Goal: Information Seeking & Learning: Learn about a topic

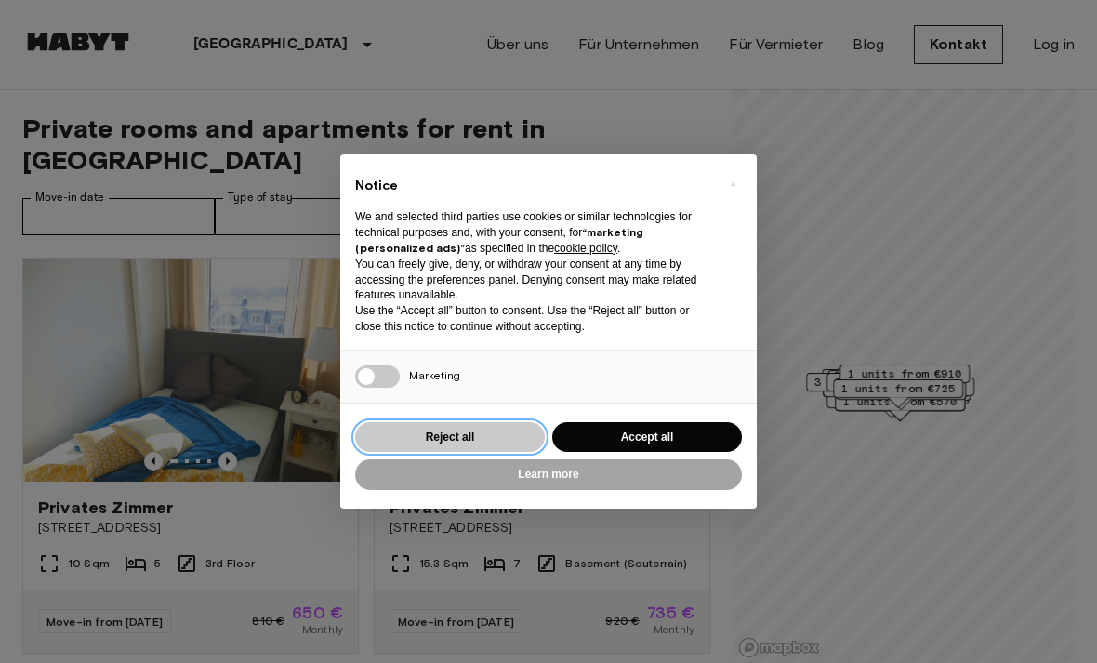
click at [508, 433] on button "Reject all" at bounding box center [450, 437] width 190 height 31
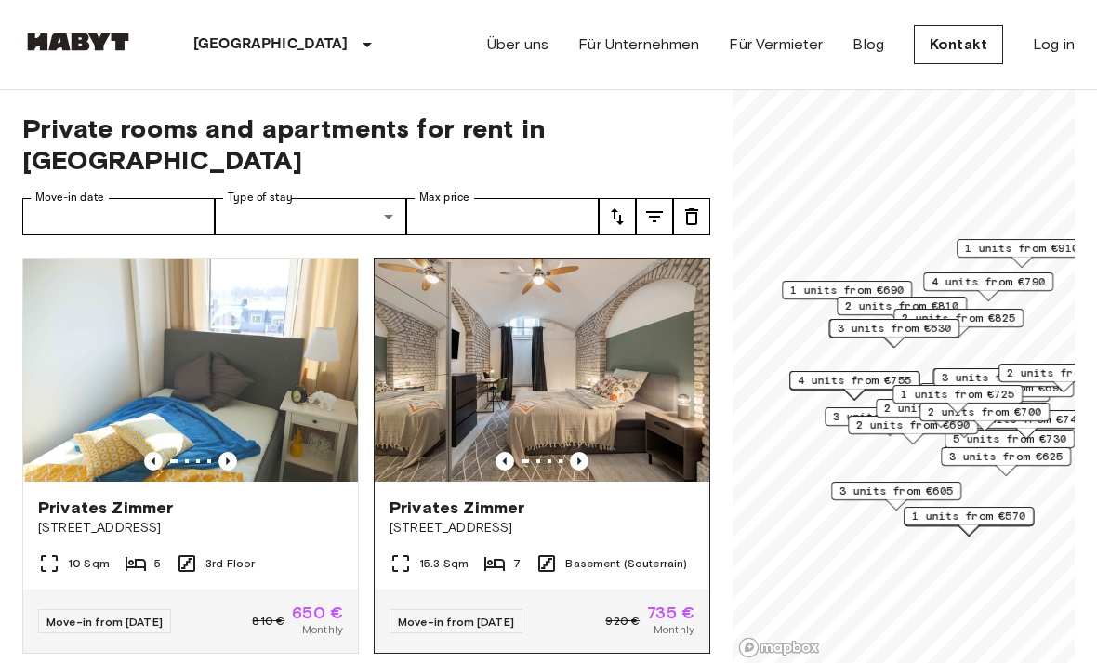
click at [650, 374] on img at bounding box center [541, 369] width 335 height 223
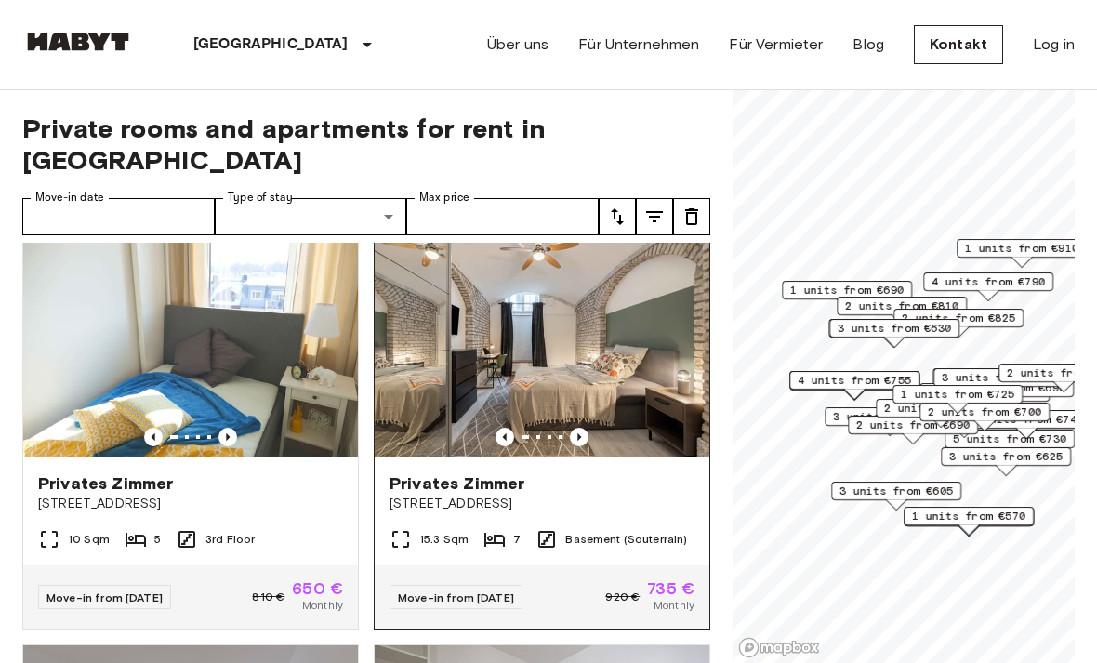
scroll to position [28, 0]
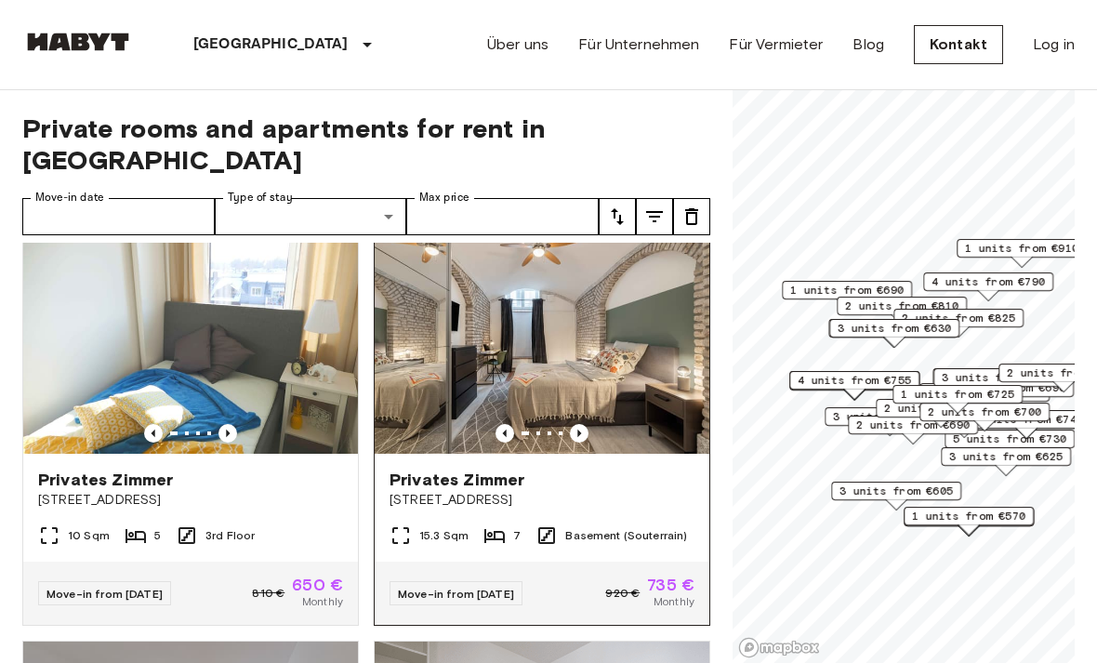
click at [672, 398] on img at bounding box center [541, 341] width 335 height 223
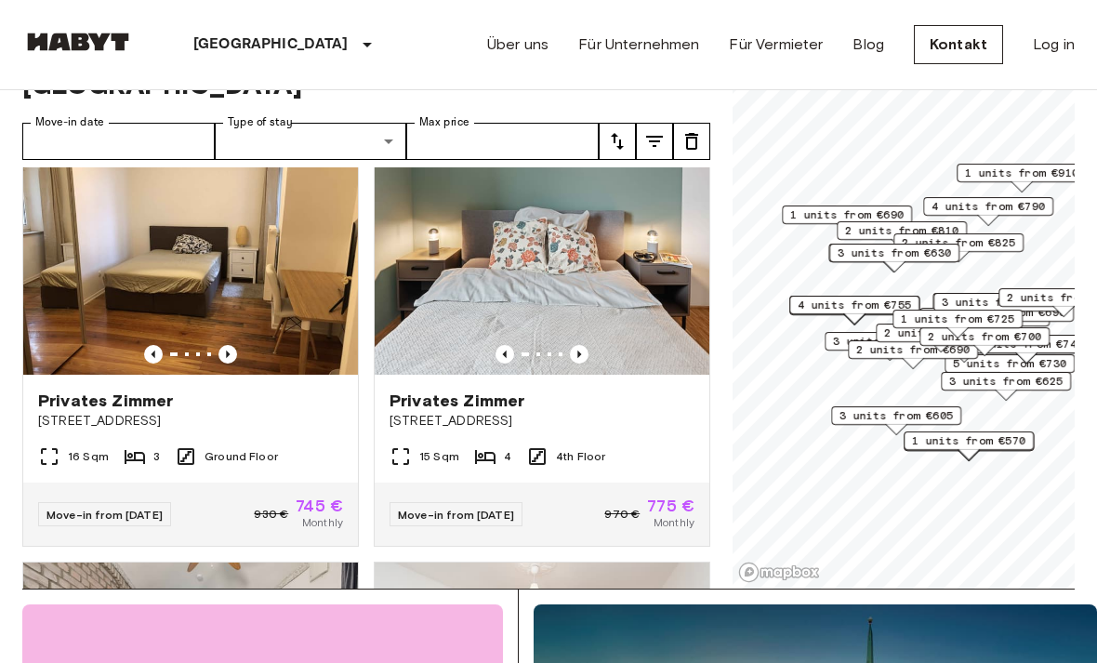
scroll to position [0, 0]
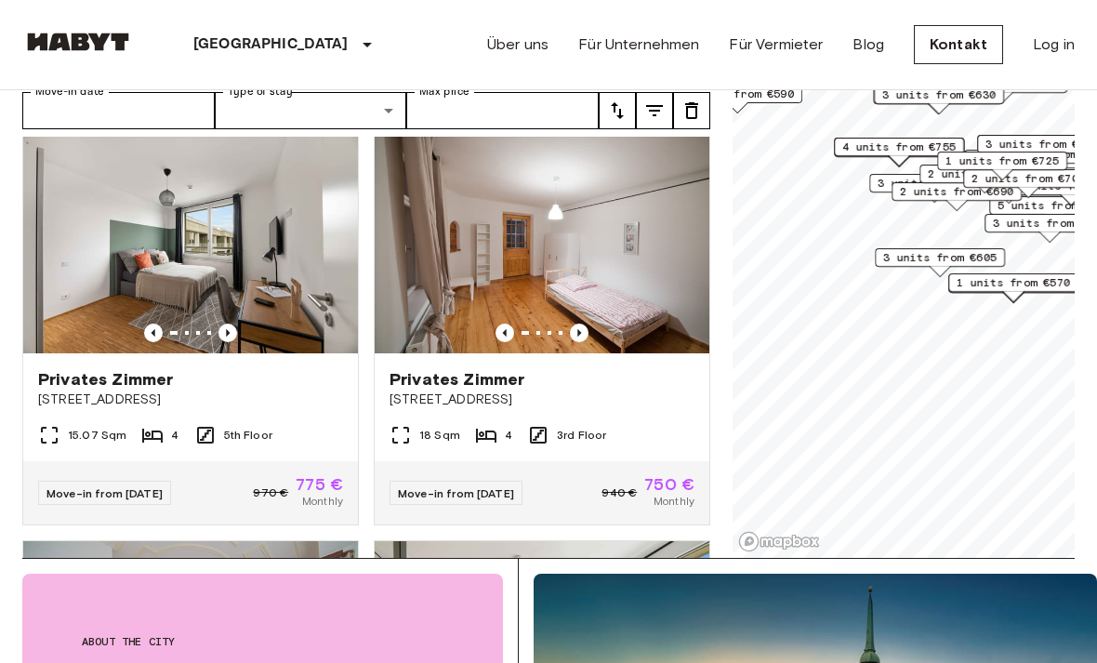
scroll to position [2074, 0]
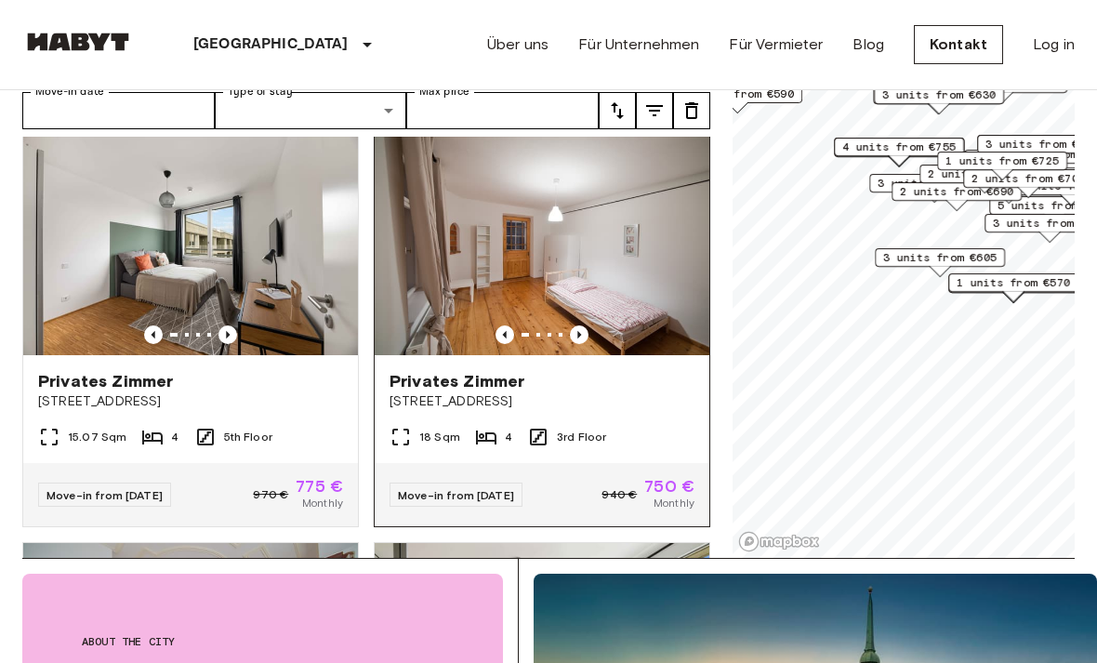
click at [643, 280] on img at bounding box center [541, 243] width 335 height 223
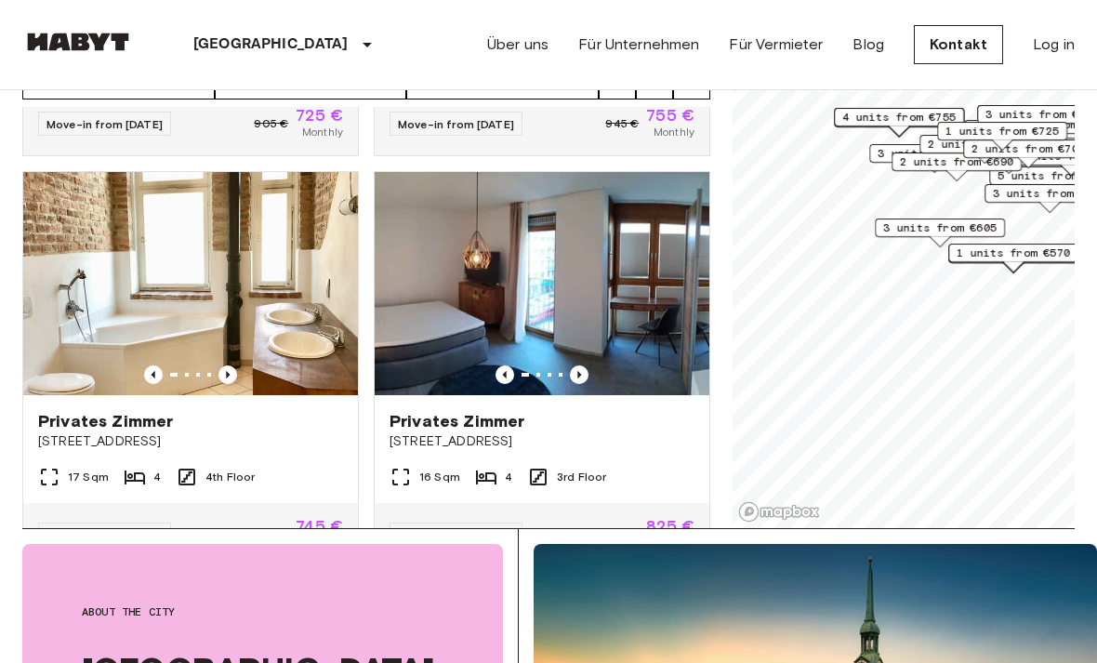
scroll to position [2831, 0]
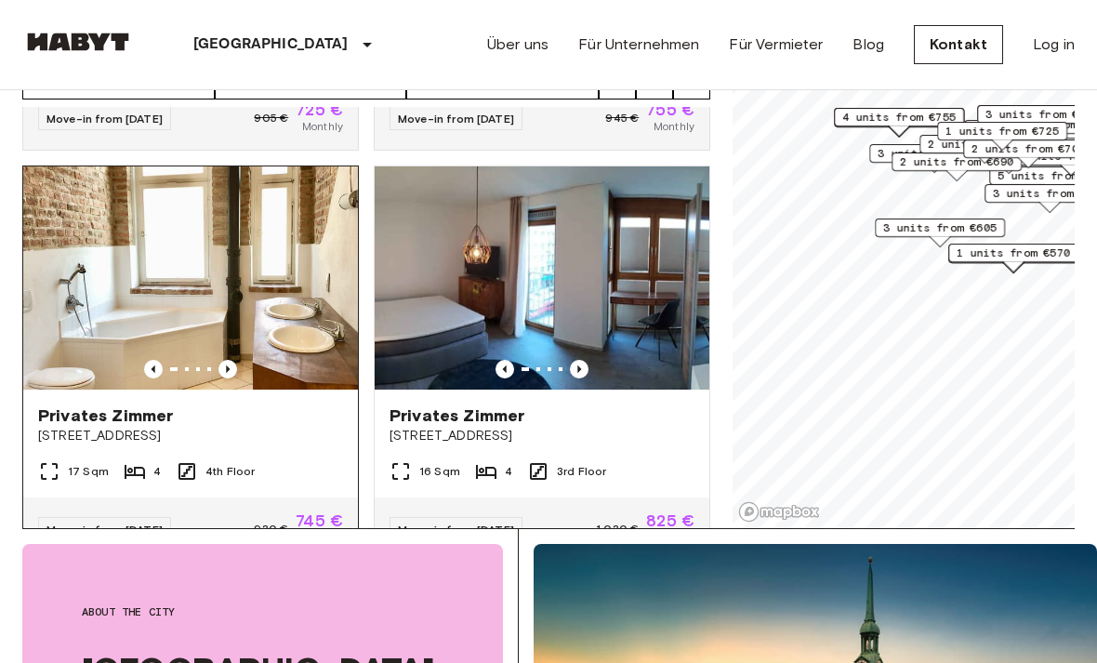
click at [311, 255] on img at bounding box center [190, 277] width 335 height 223
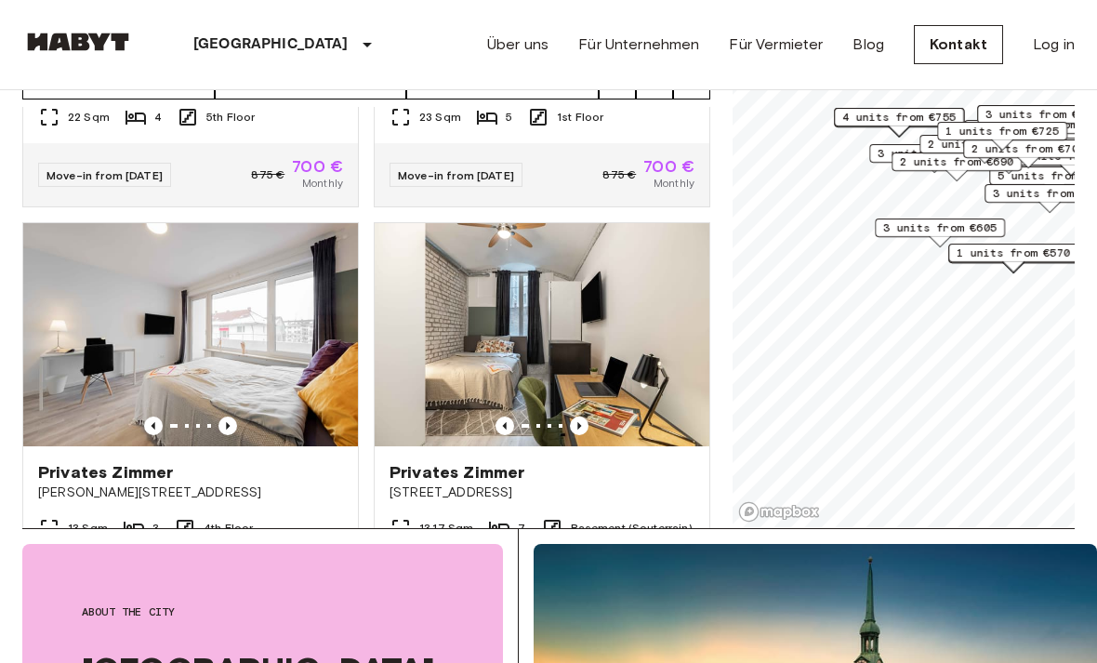
scroll to position [3599, 0]
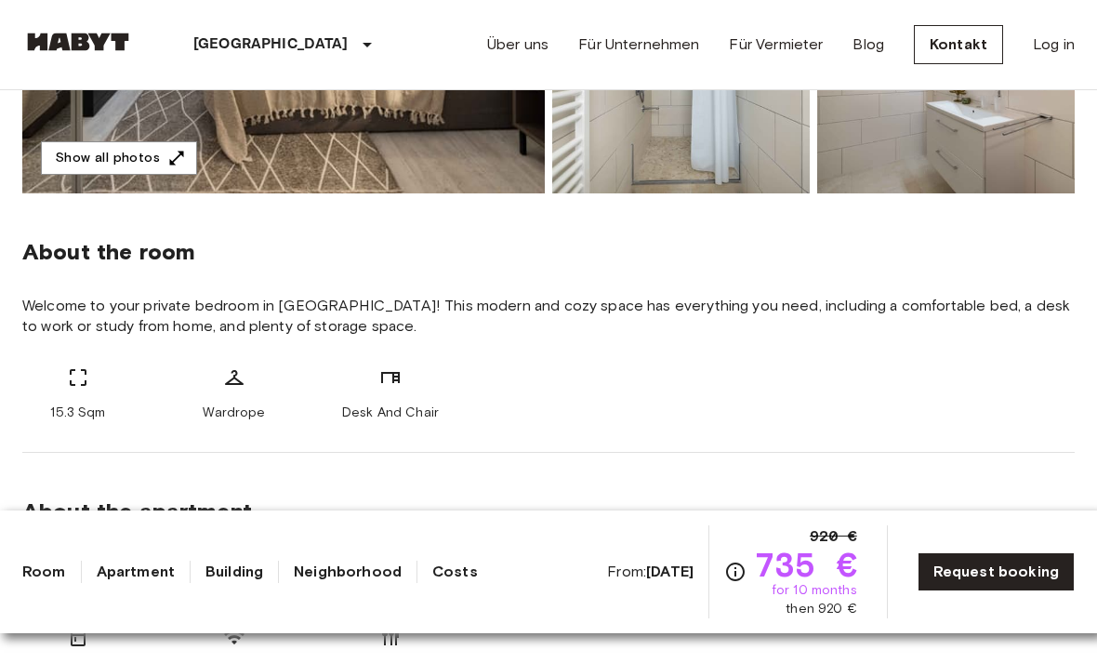
scroll to position [563, 0]
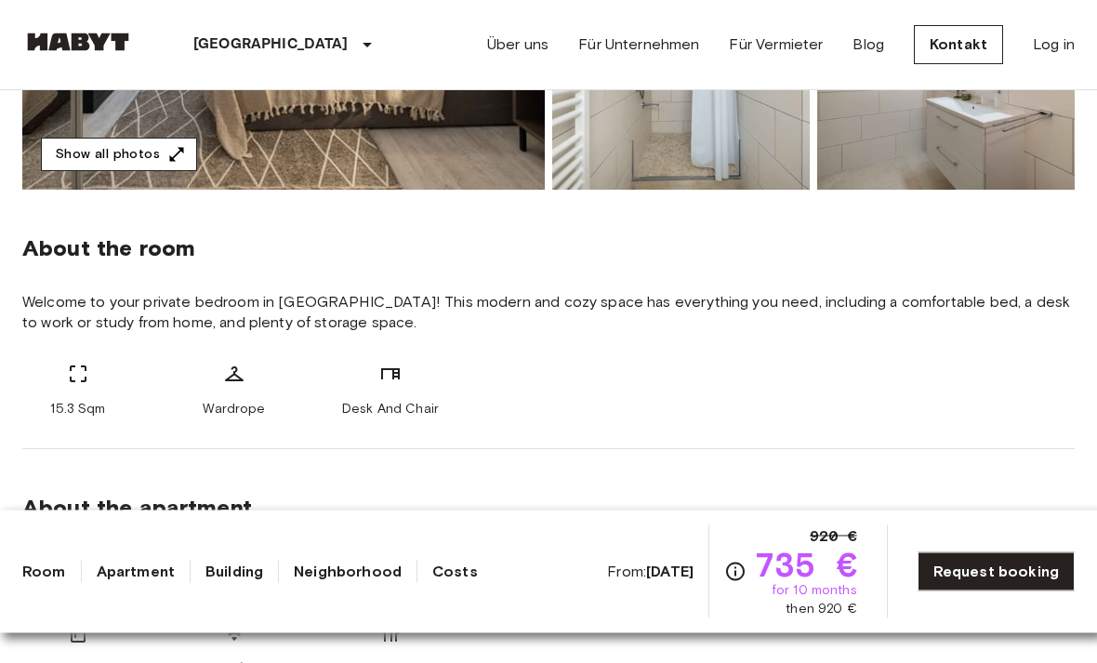
click at [82, 161] on button "Show all photos" at bounding box center [119, 155] width 156 height 34
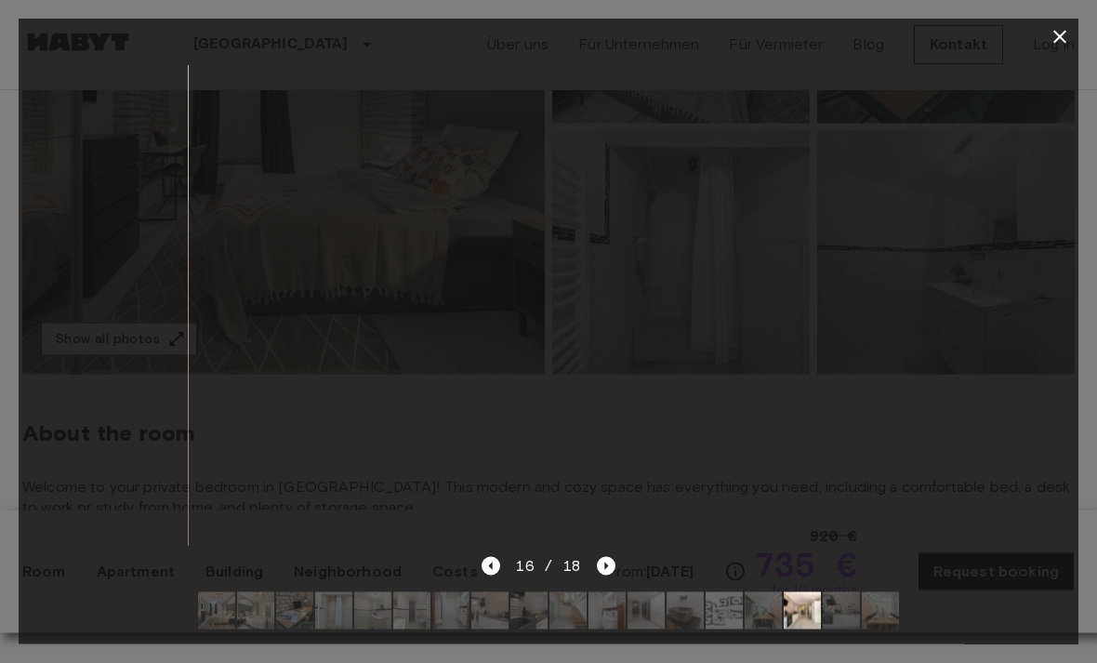
scroll to position [380, 0]
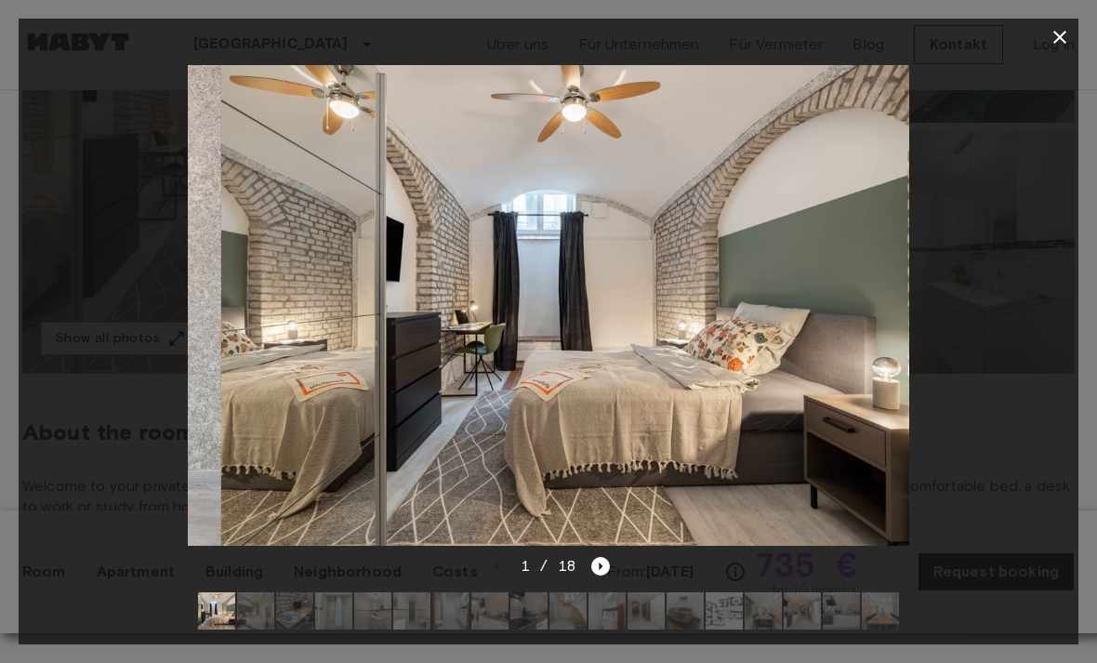
click at [1055, 45] on icon "button" at bounding box center [1059, 37] width 22 height 22
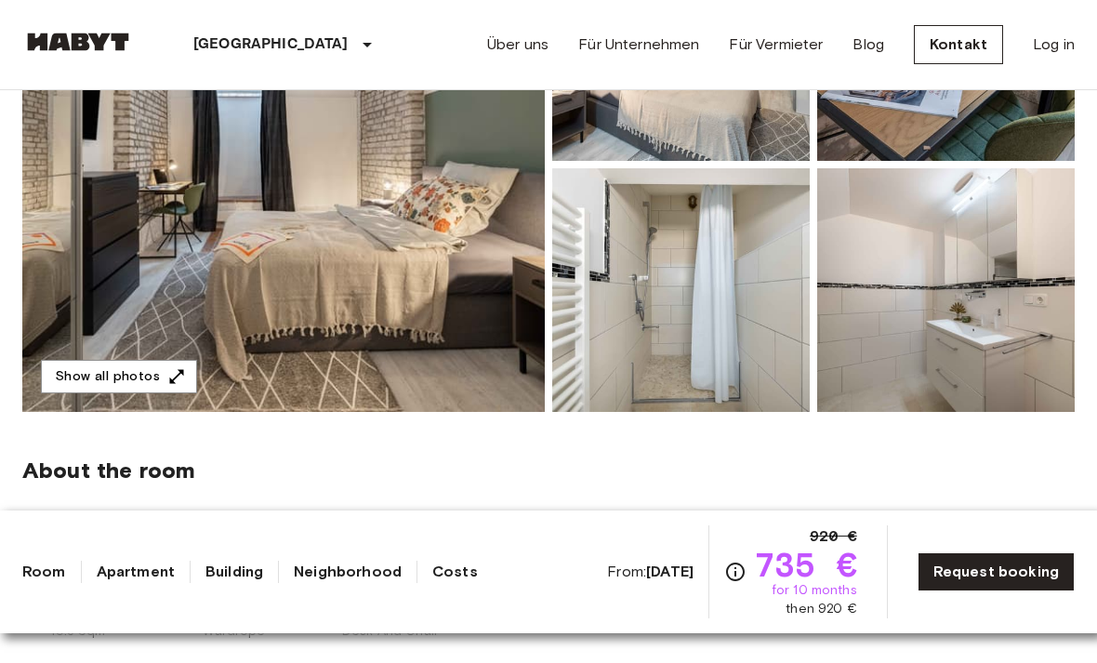
scroll to position [341, 0]
click at [24, 176] on img at bounding box center [283, 165] width 522 height 494
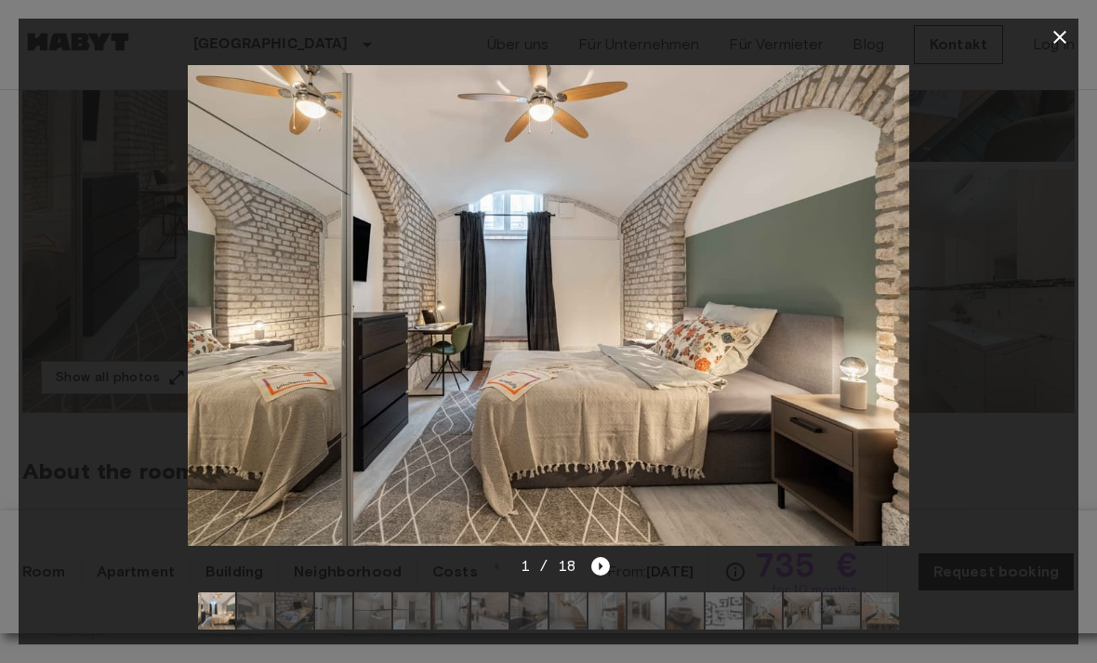
click at [1063, 46] on icon "button" at bounding box center [1059, 37] width 22 height 22
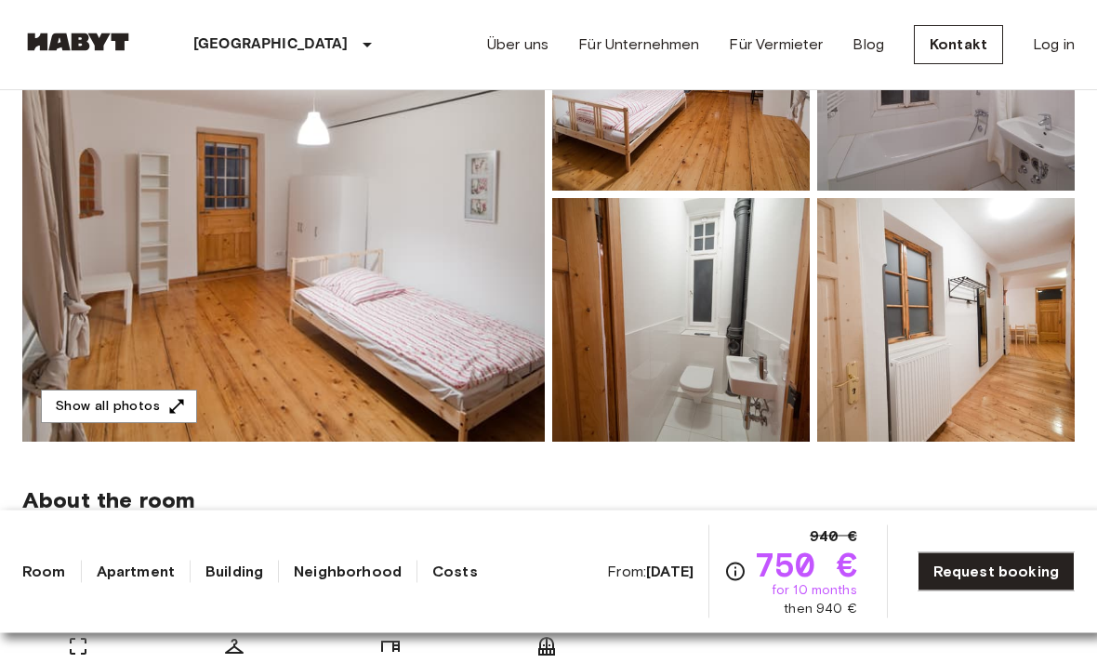
scroll to position [309, 0]
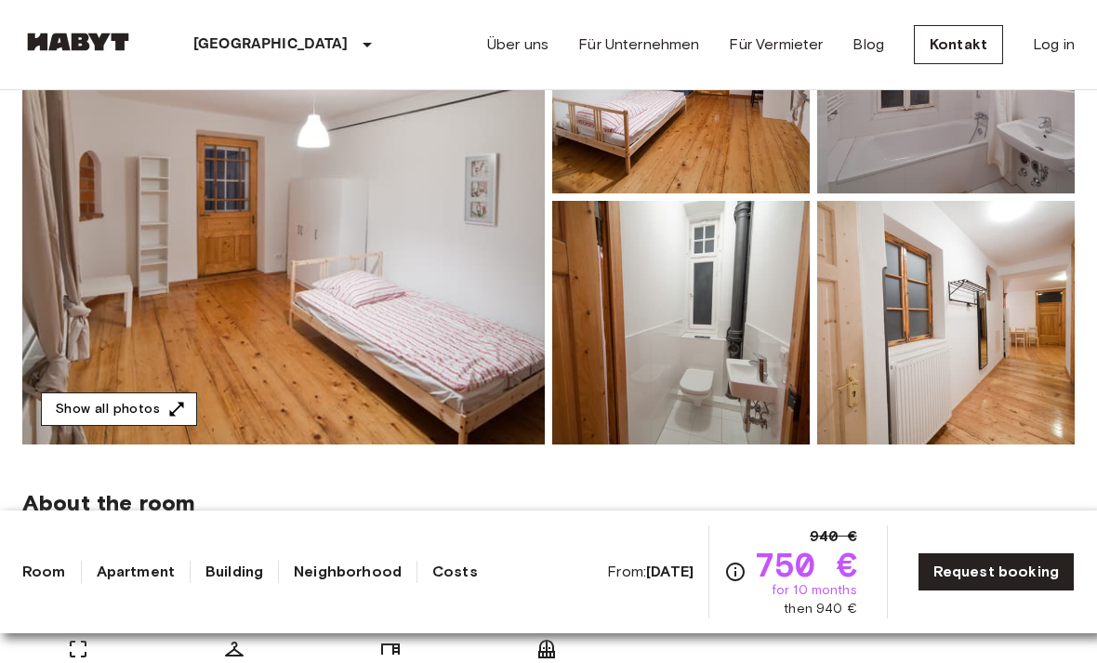
click at [138, 410] on button "Show all photos" at bounding box center [119, 409] width 156 height 34
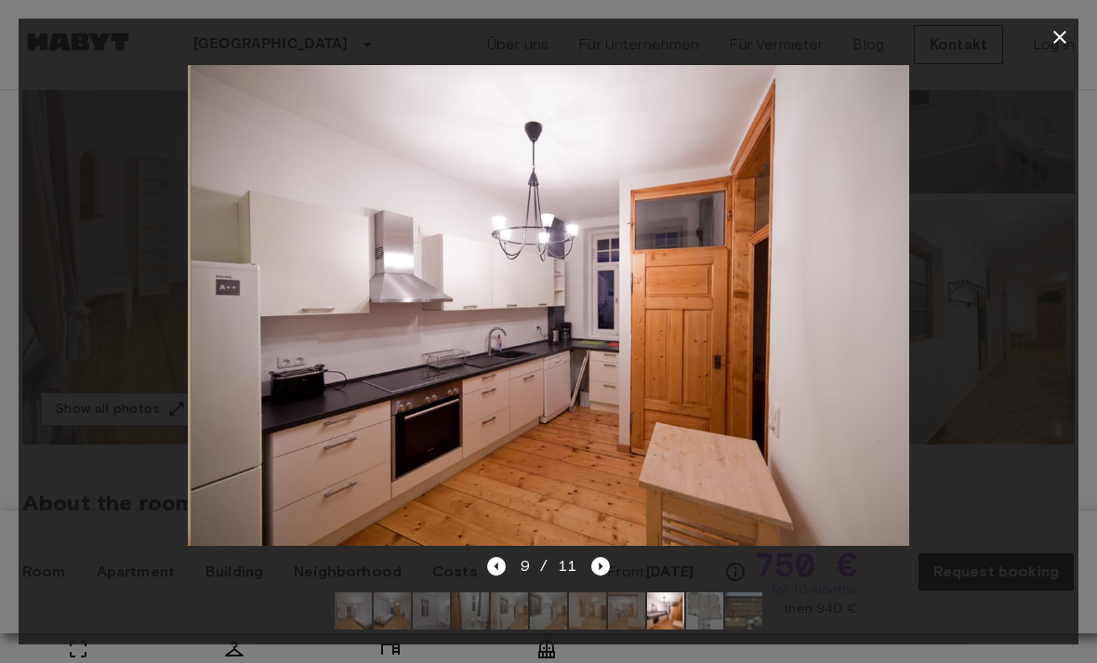
click at [1039, 23] on div at bounding box center [548, 37] width 1059 height 37
click at [1038, 22] on div at bounding box center [548, 37] width 1059 height 37
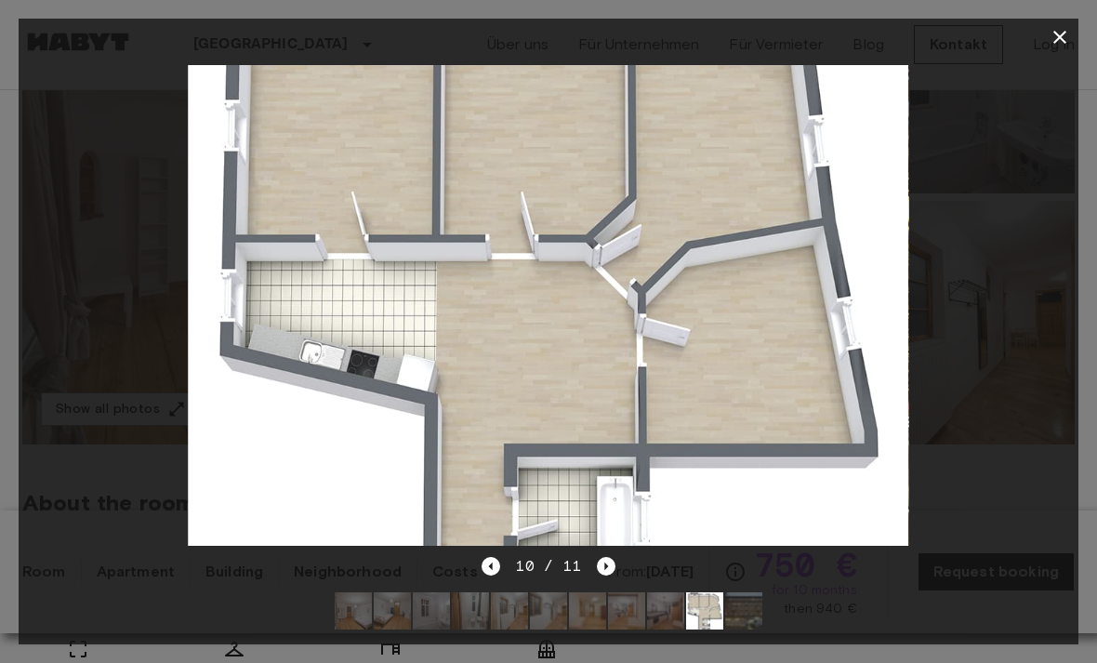
click at [1055, 41] on icon "button" at bounding box center [1059, 37] width 13 height 13
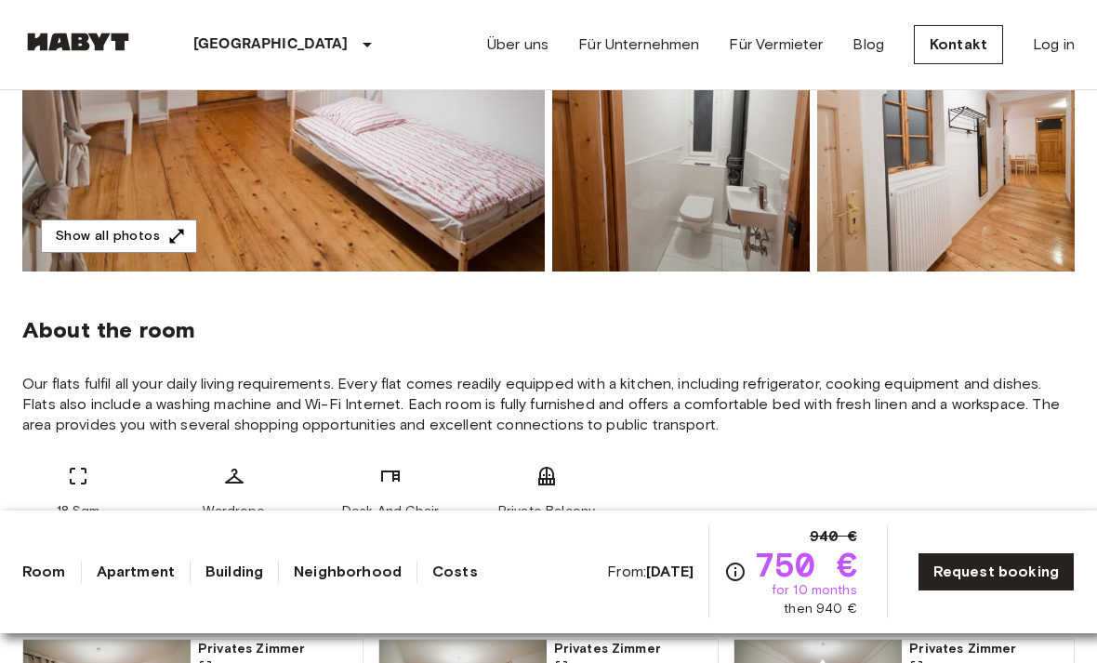
scroll to position [497, 0]
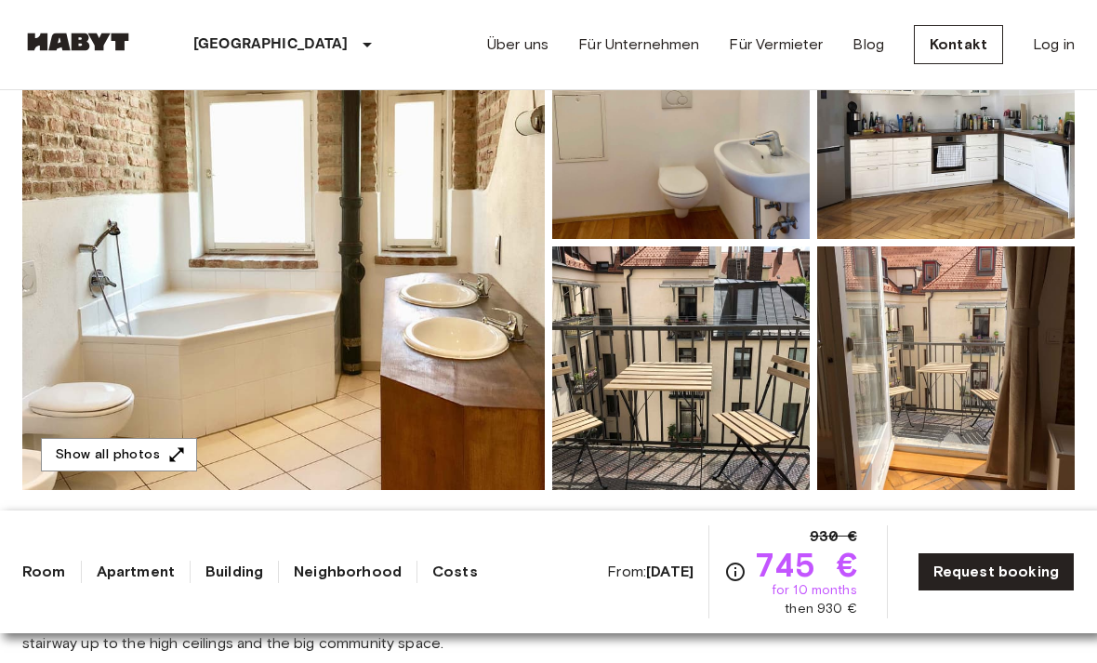
scroll to position [281, 0]
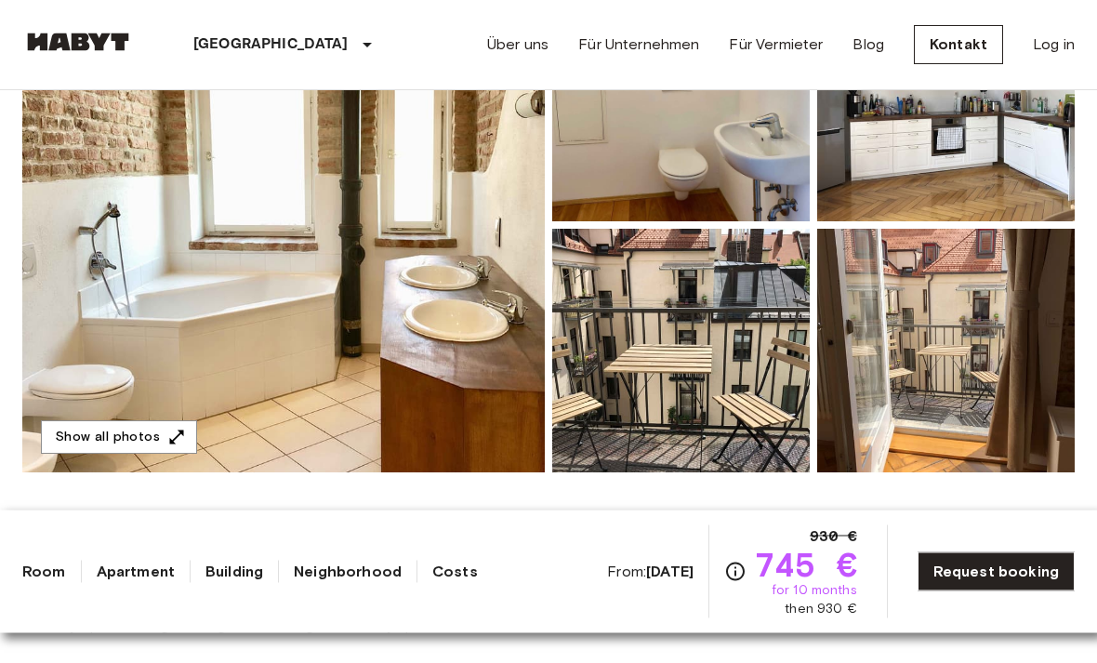
click at [197, 444] on img at bounding box center [283, 226] width 522 height 494
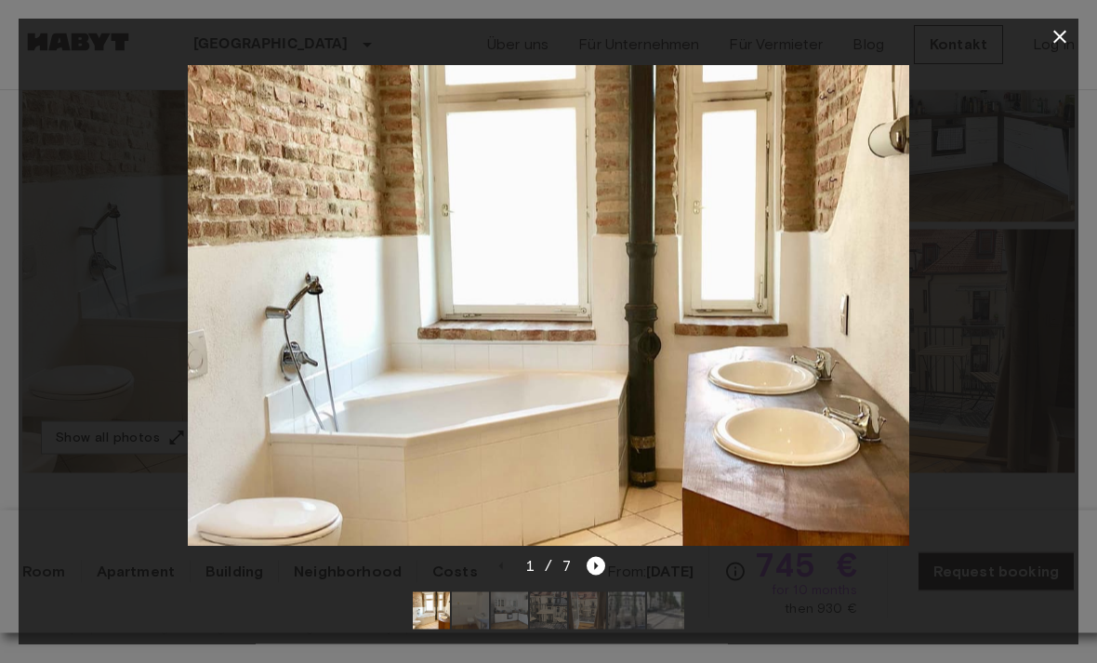
scroll to position [282, 0]
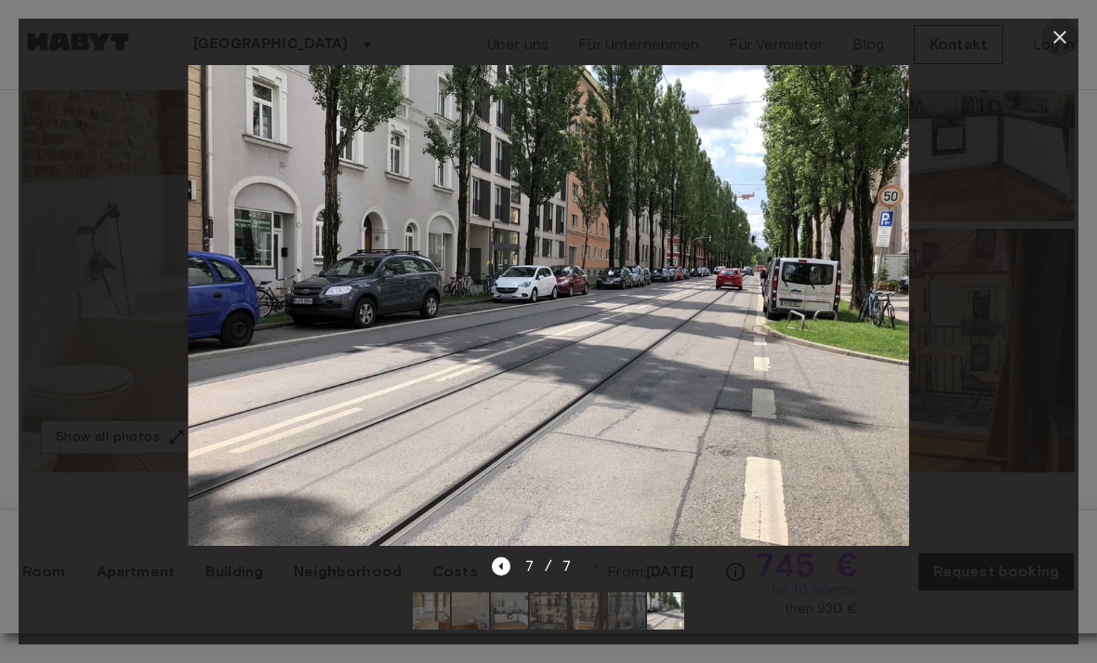
click at [1078, 38] on div at bounding box center [548, 331] width 1097 height 663
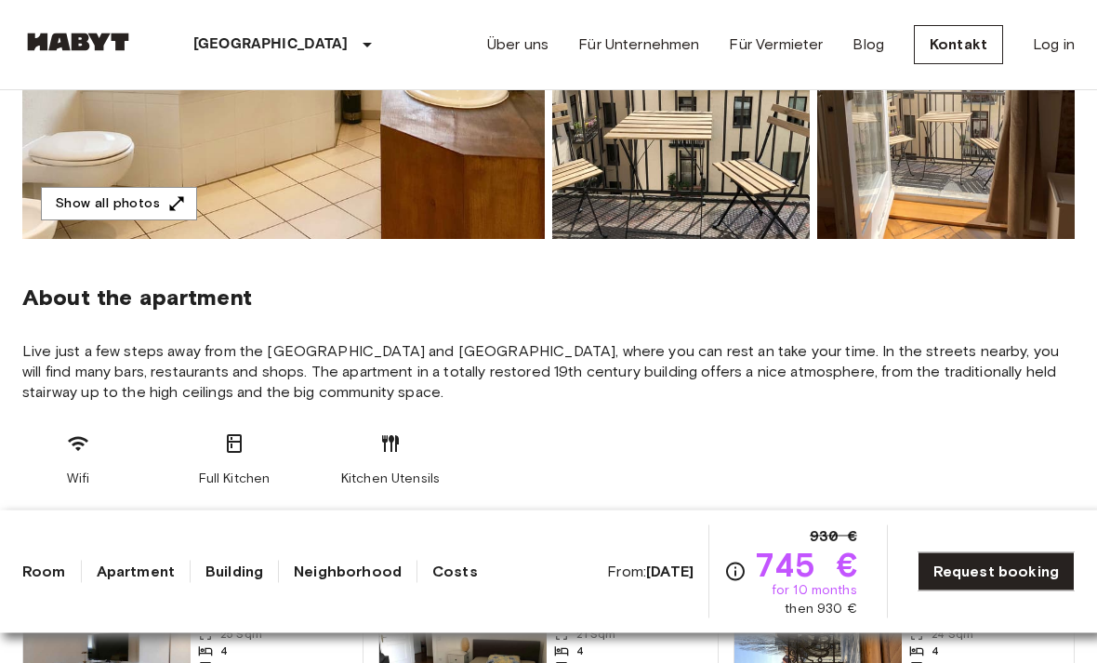
scroll to position [515, 0]
